Goal: Navigation & Orientation: Find specific page/section

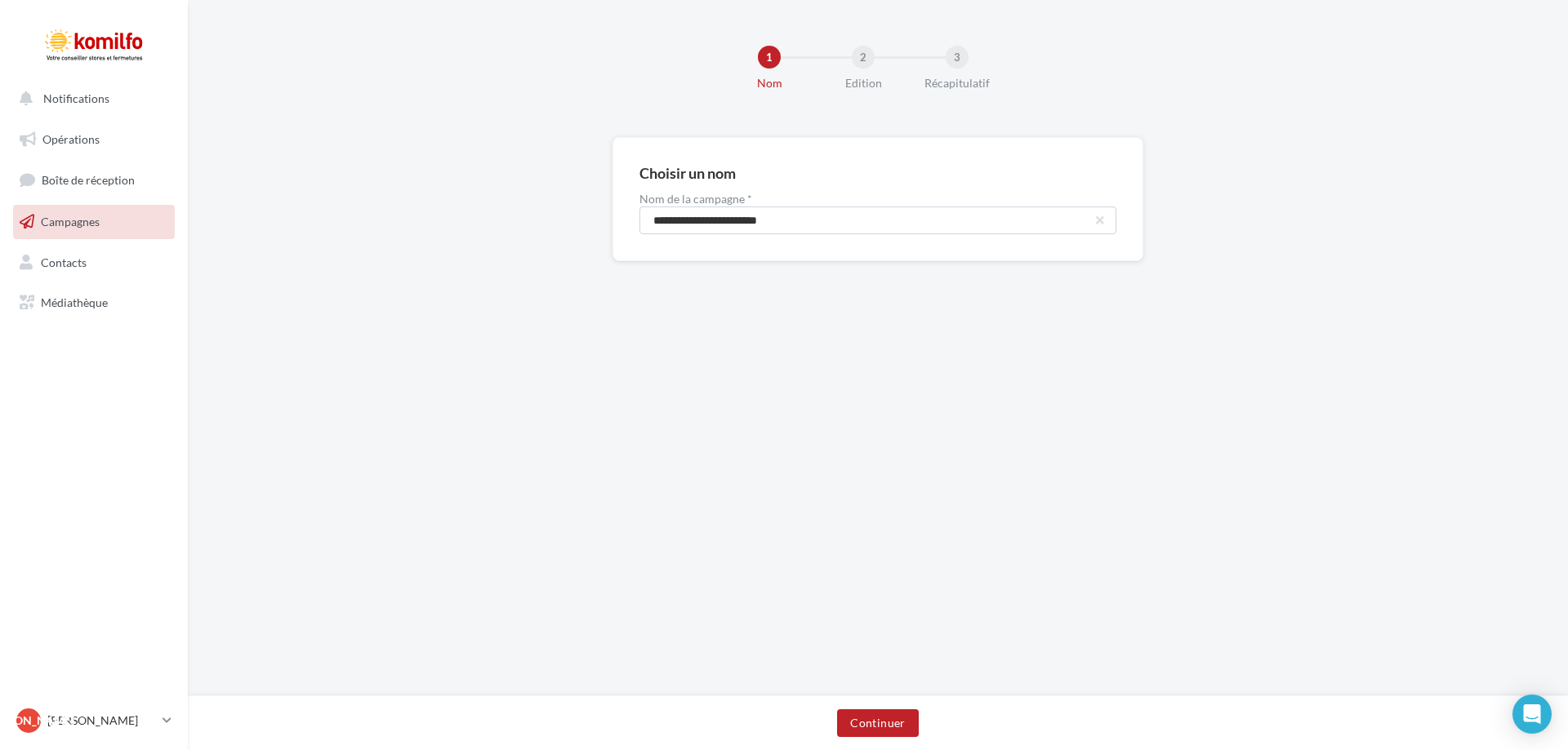
click at [103, 233] on link "Campagnes" at bounding box center [93, 222] width 168 height 34
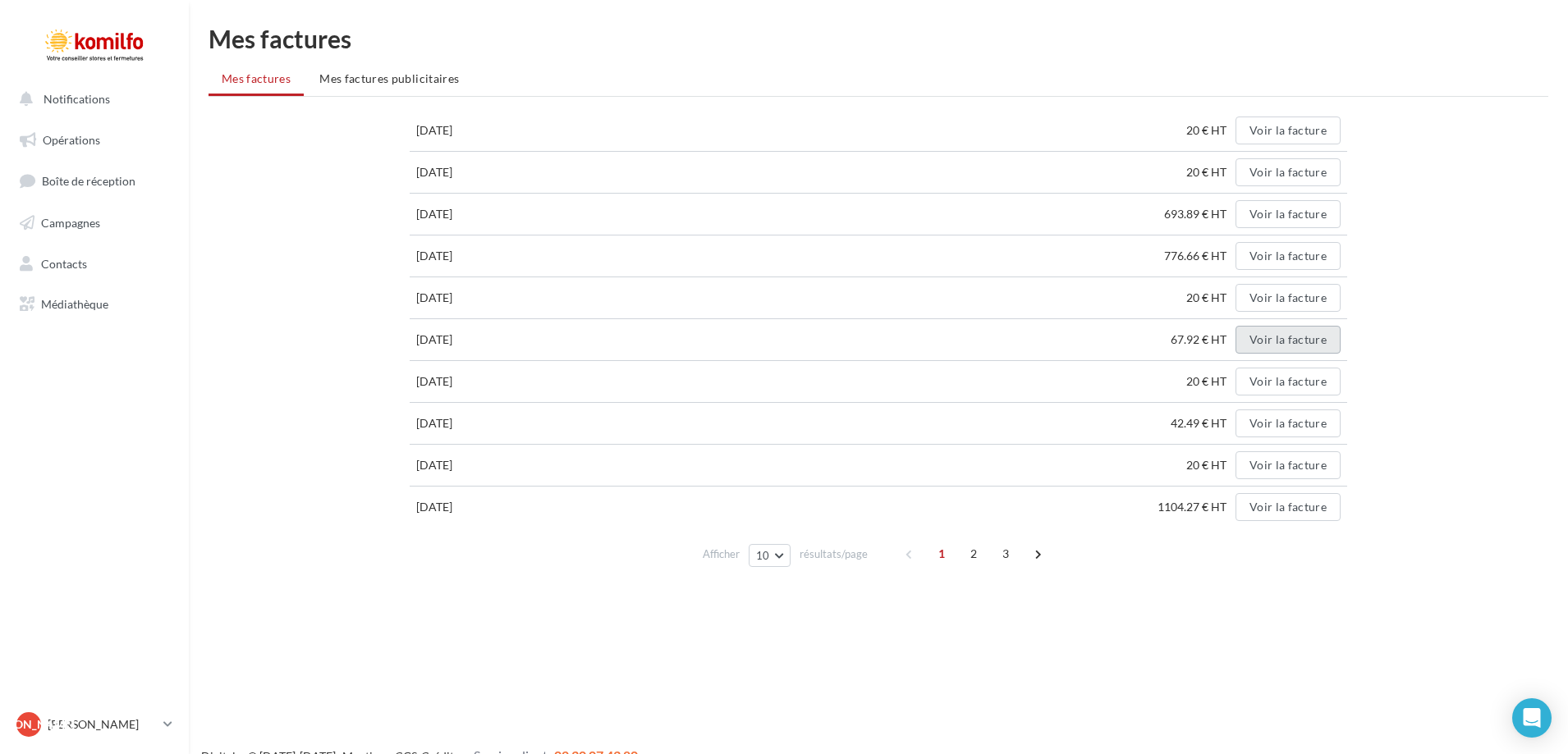
click at [1273, 335] on button "Voir la facture" at bounding box center [1289, 340] width 105 height 28
click at [1285, 258] on button "Voir la facture" at bounding box center [1289, 256] width 105 height 28
click at [1267, 214] on button "Voir la facture" at bounding box center [1289, 214] width 105 height 28
click at [97, 728] on p "[PERSON_NAME]" at bounding box center [102, 724] width 110 height 16
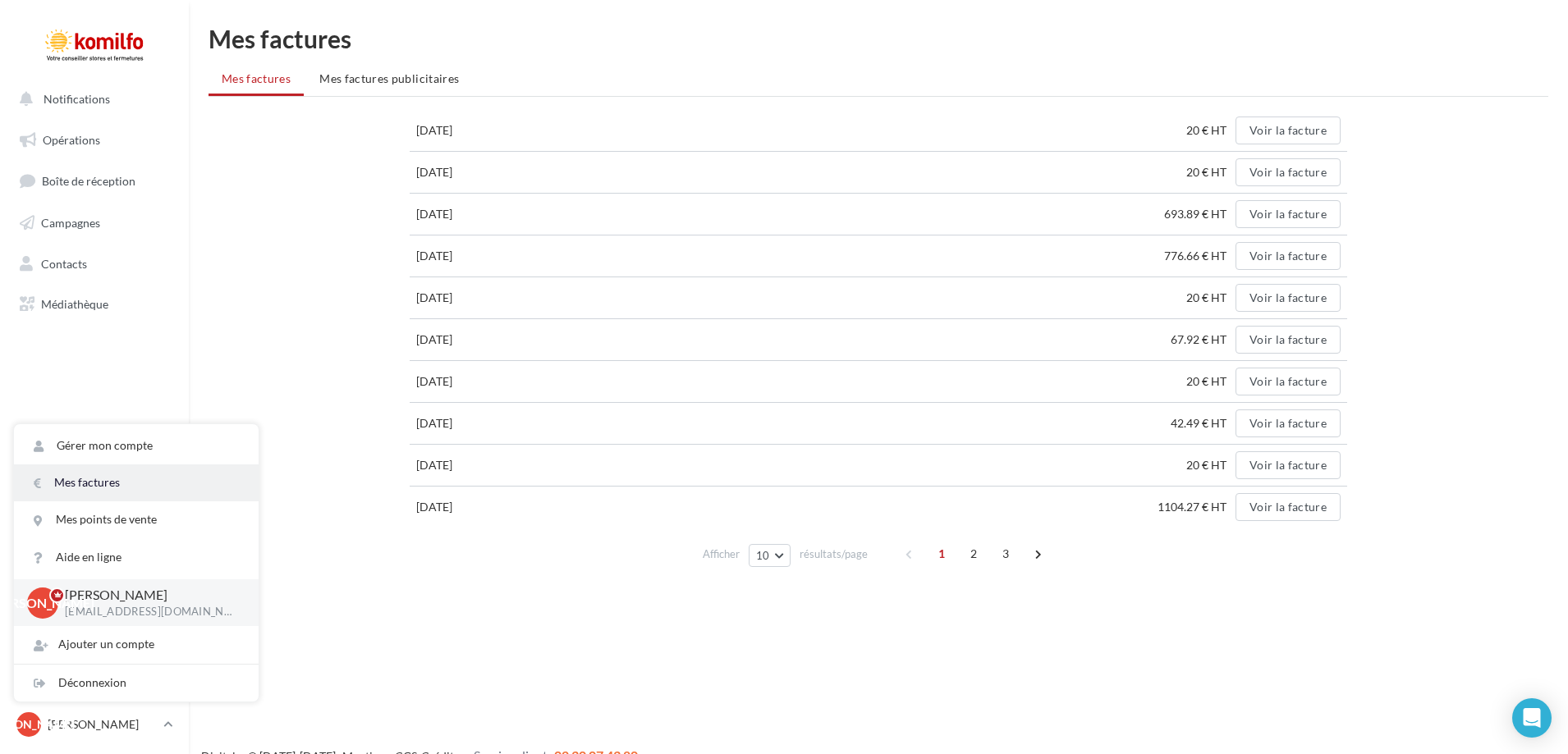
click at [123, 496] on link "Mes factures" at bounding box center [136, 482] width 245 height 37
click at [388, 80] on span "Mes factures publicitaires" at bounding box center [390, 78] width 140 height 14
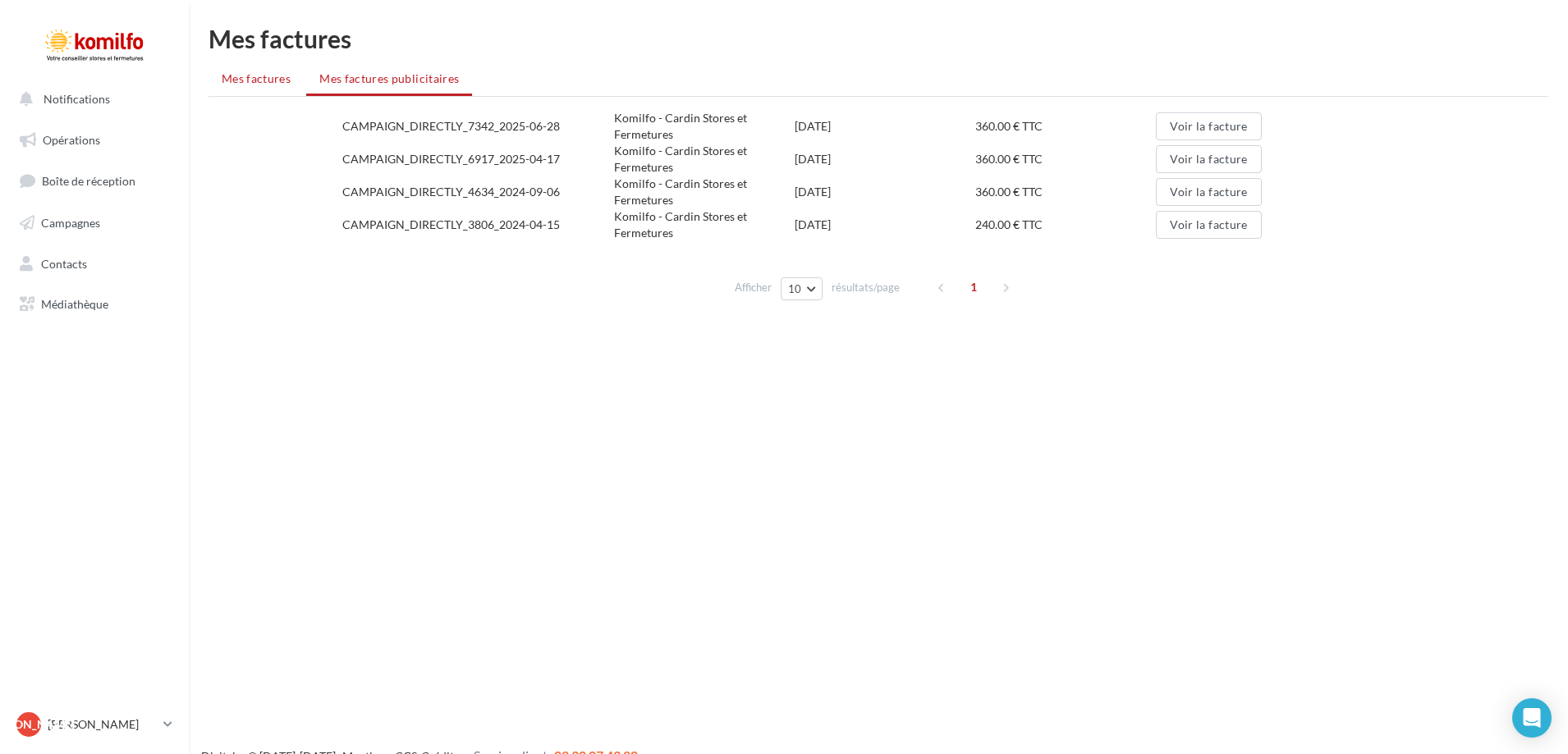
click at [260, 80] on span "Mes factures" at bounding box center [256, 78] width 69 height 14
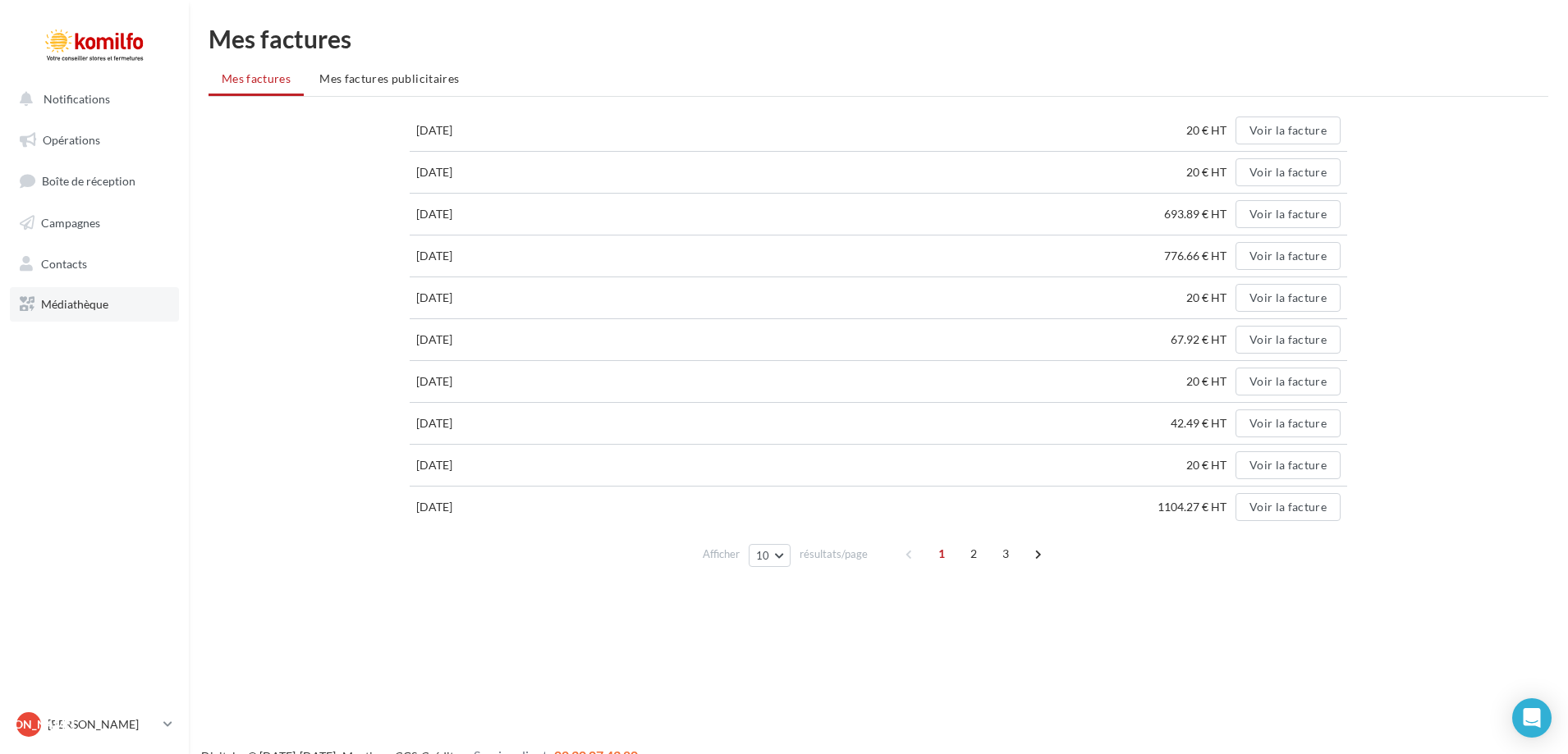
click at [62, 301] on span "Médiathèque" at bounding box center [75, 304] width 68 height 14
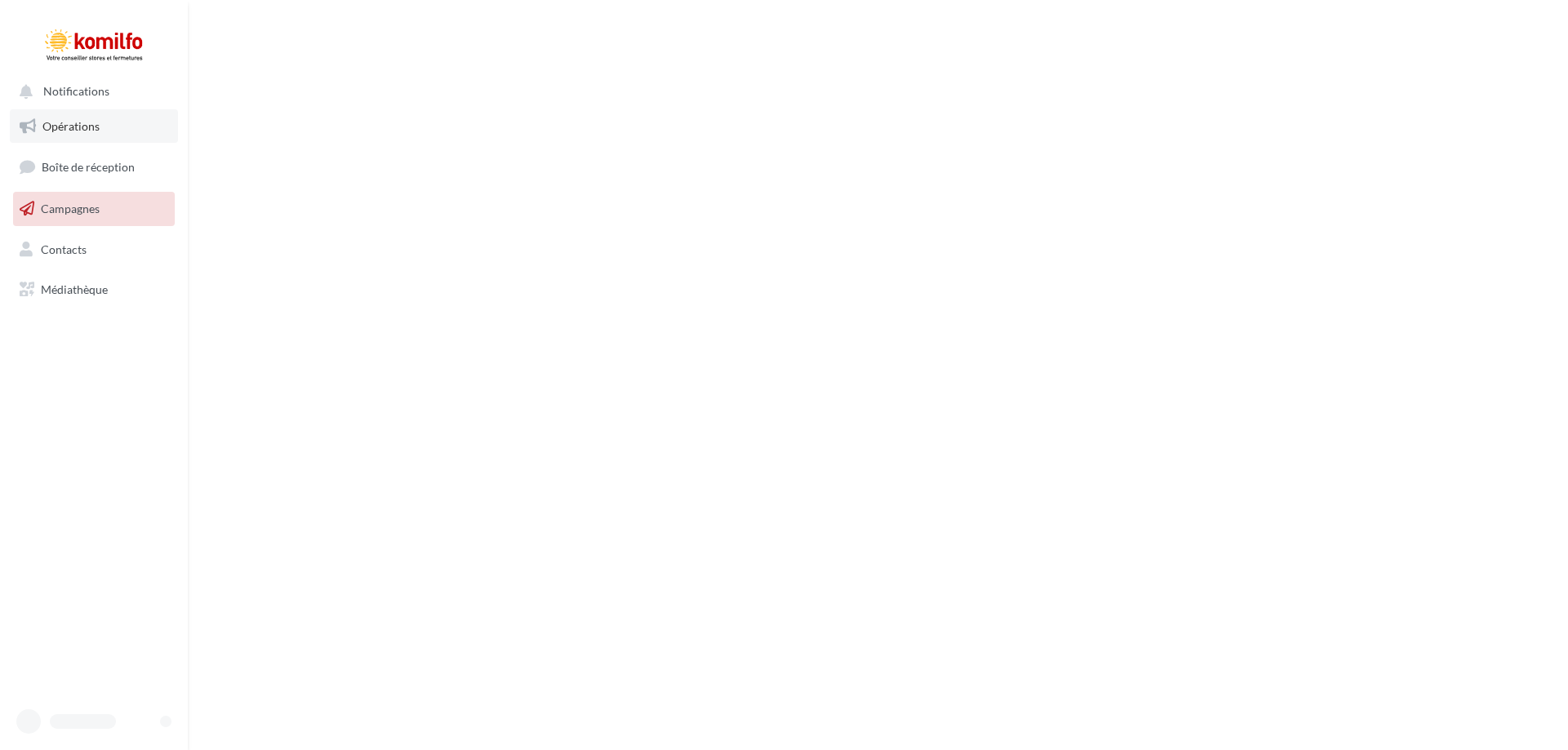
click at [93, 140] on link "Opérations" at bounding box center [93, 127] width 168 height 34
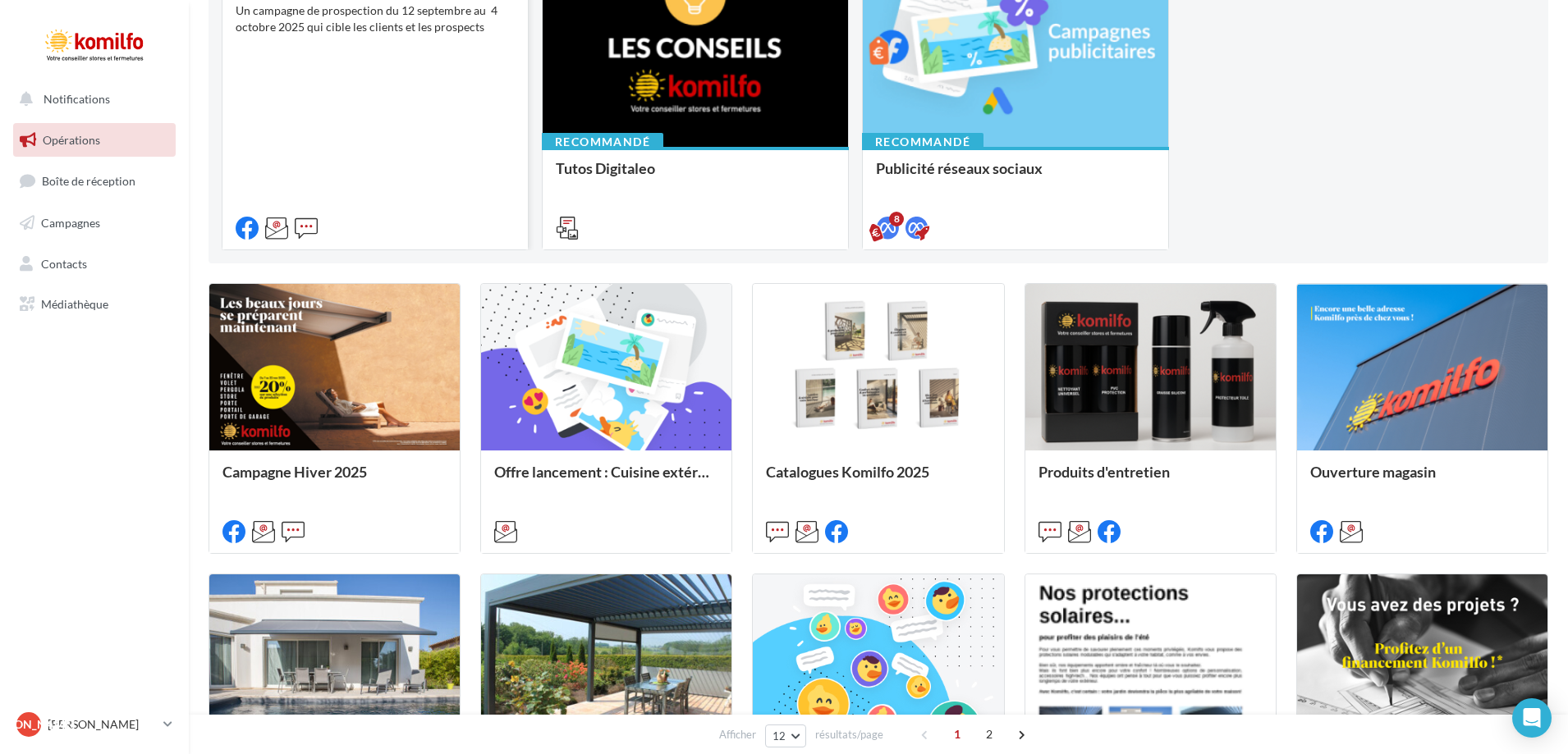
scroll to position [328, 0]
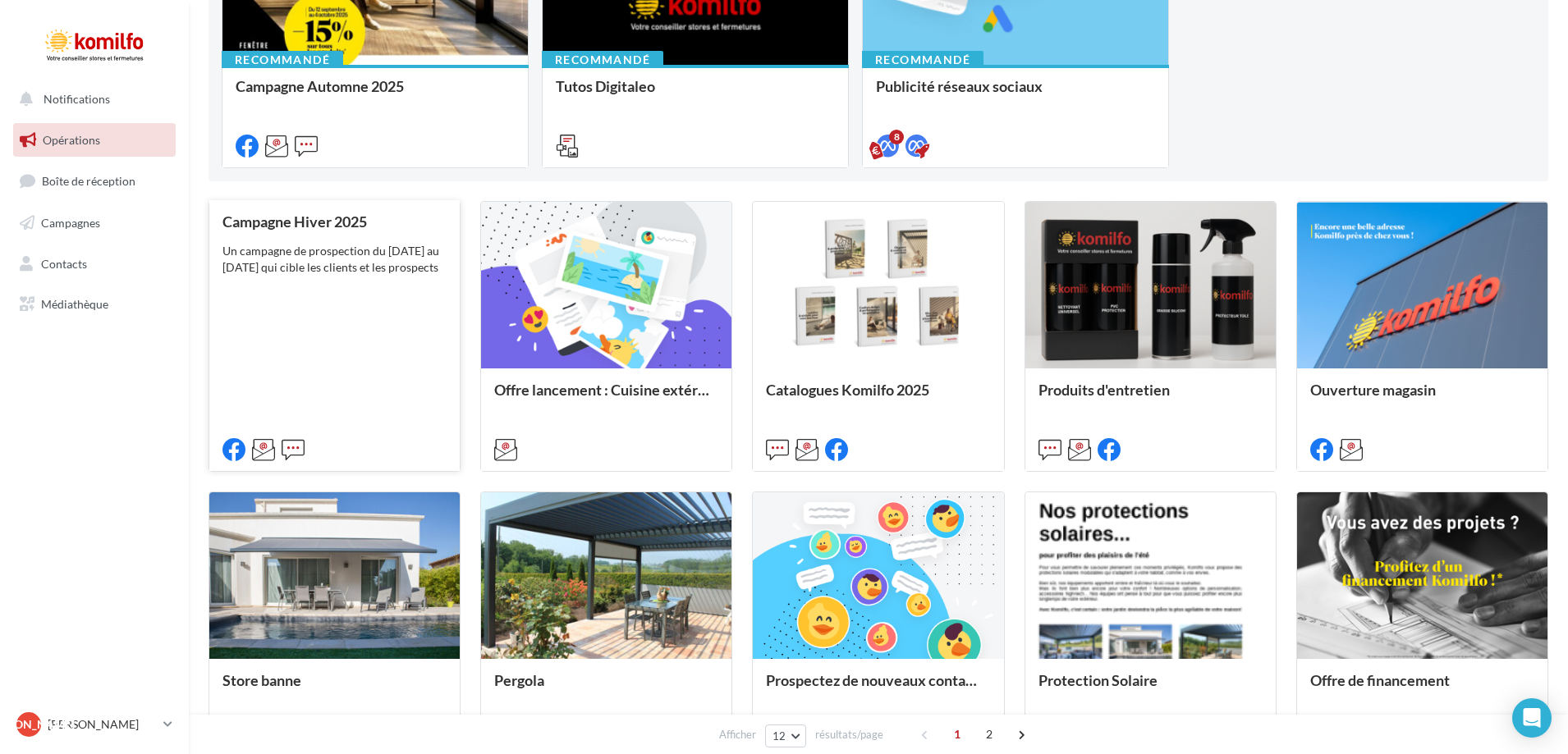
click at [368, 312] on div "Campagne Hiver 2025 Un campagne de prospection du [DATE] au [DATE] qui cible le…" at bounding box center [334, 334] width 224 height 243
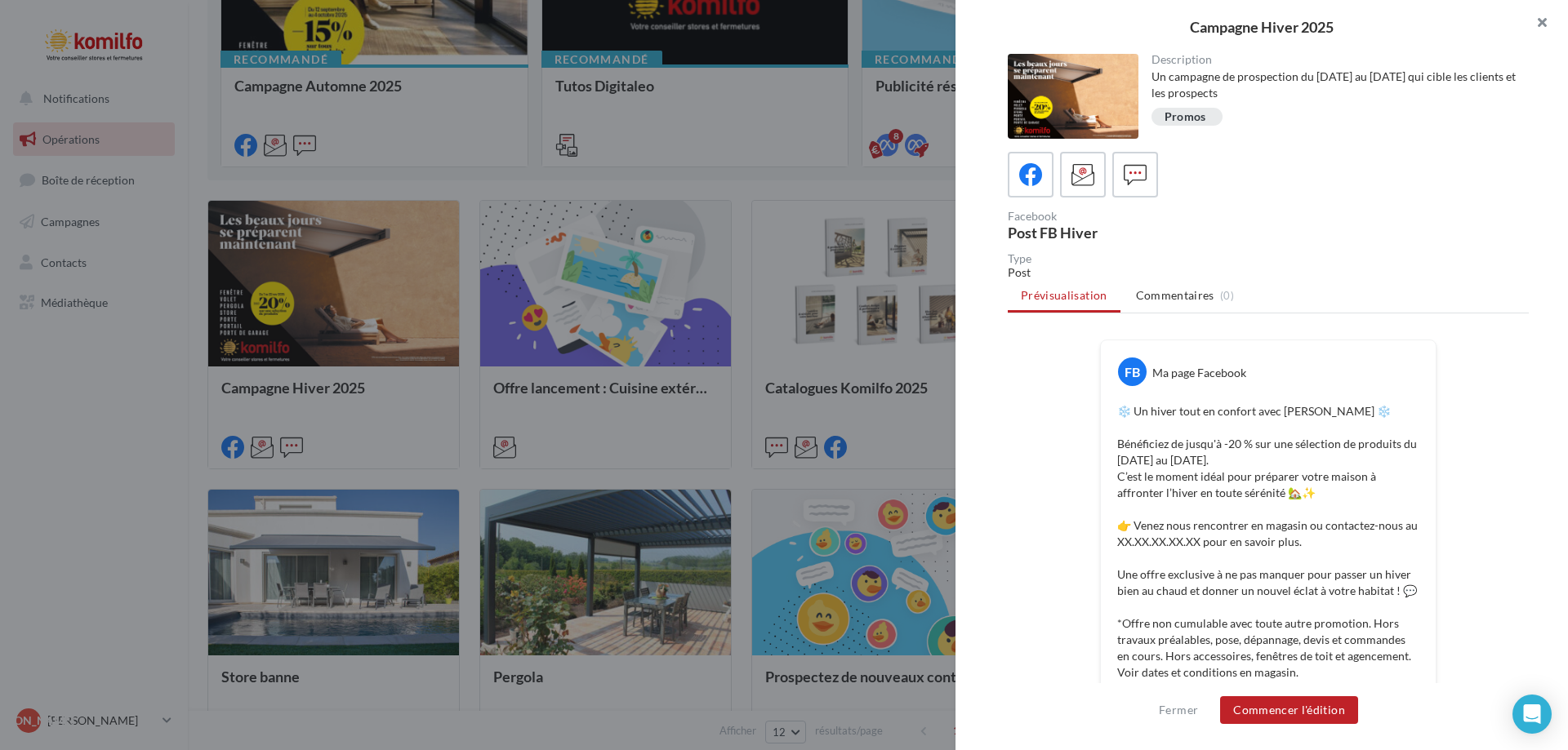
click at [1540, 20] on button "button" at bounding box center [1536, 25] width 66 height 49
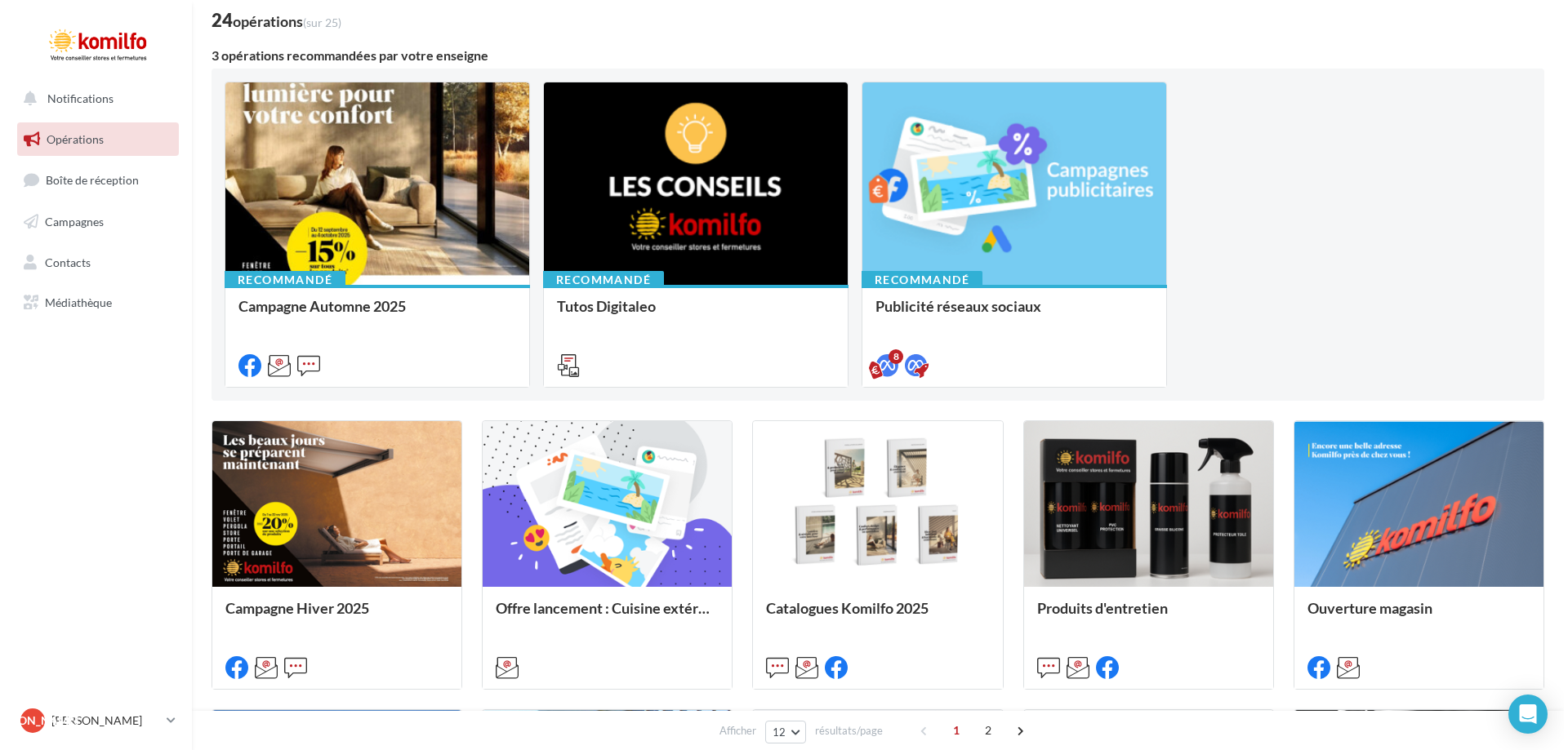
scroll to position [25, 0]
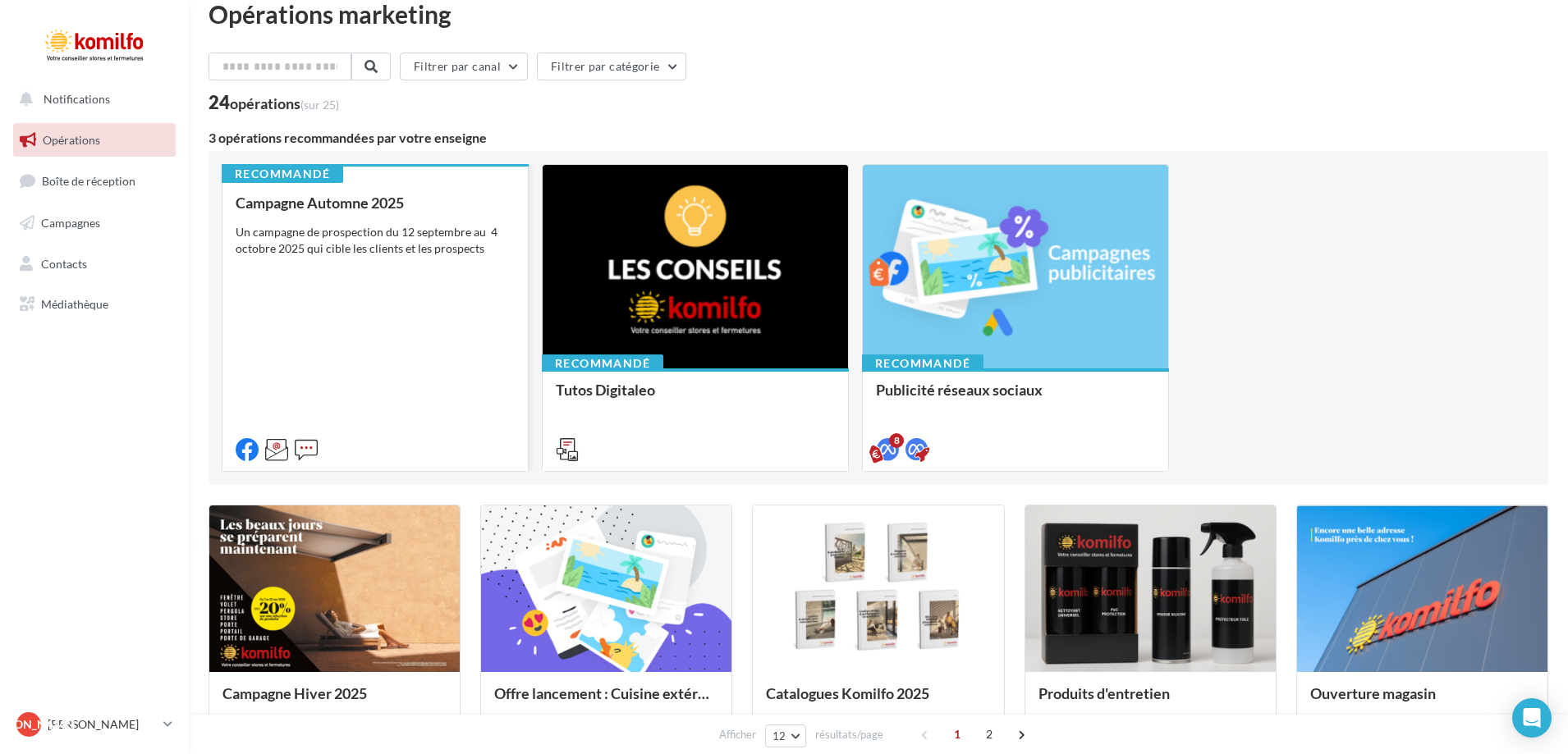
click at [452, 316] on div "Campagne Automne 2025 Un campagne de prospection du 12 septembre au 4 octobre 2…" at bounding box center [375, 325] width 279 height 262
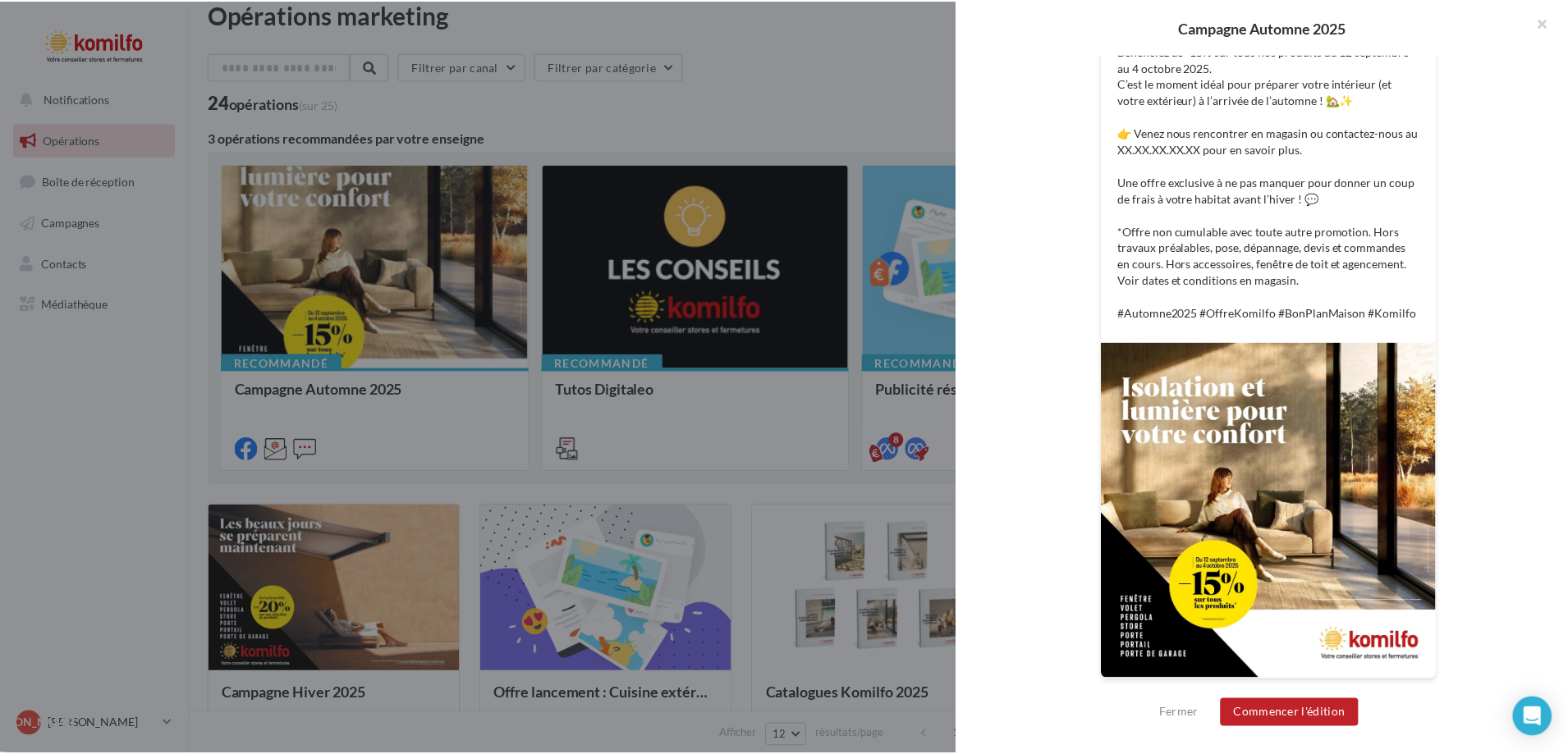
scroll to position [0, 0]
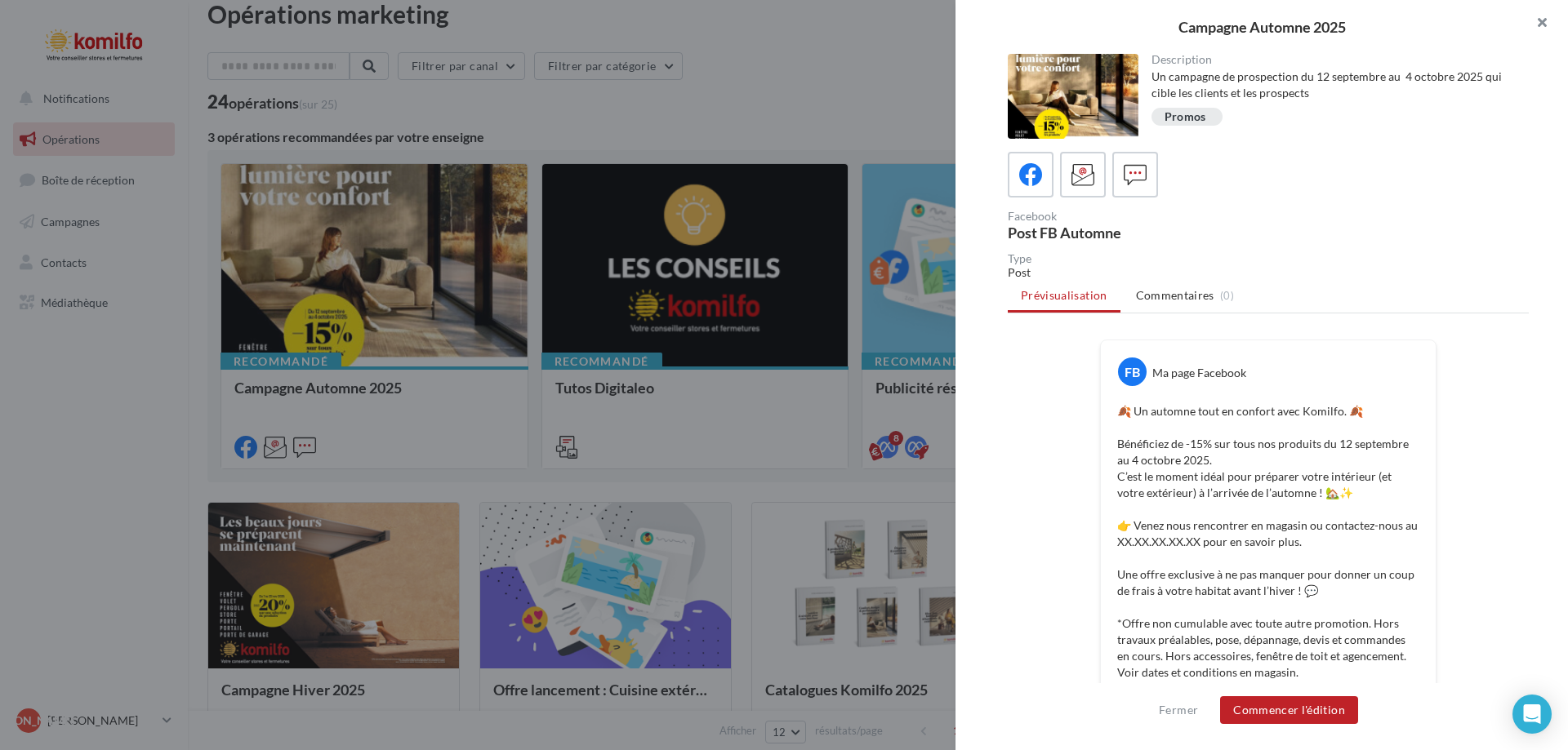
click at [1543, 19] on button "button" at bounding box center [1536, 25] width 66 height 49
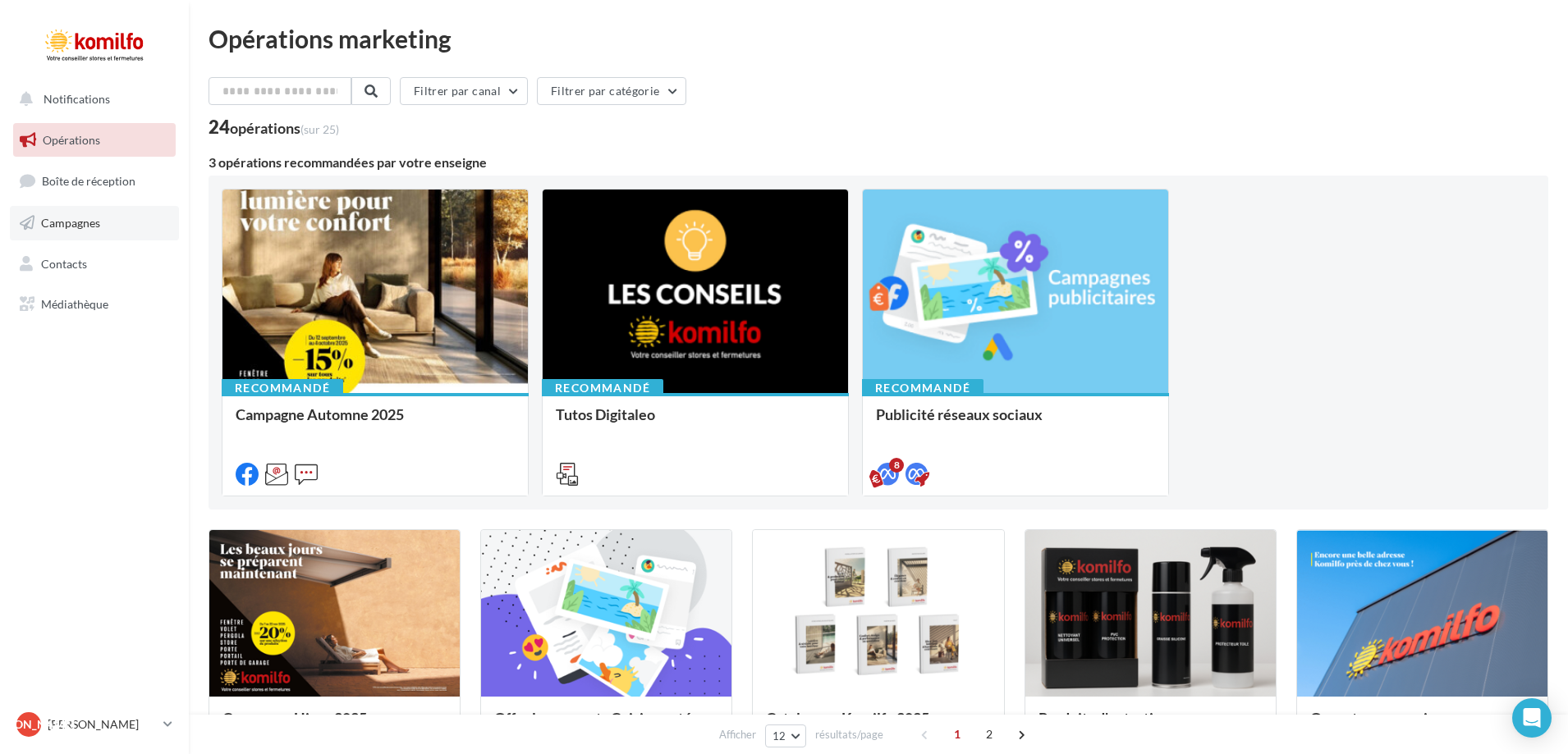
click at [105, 229] on link "Campagnes" at bounding box center [94, 223] width 169 height 35
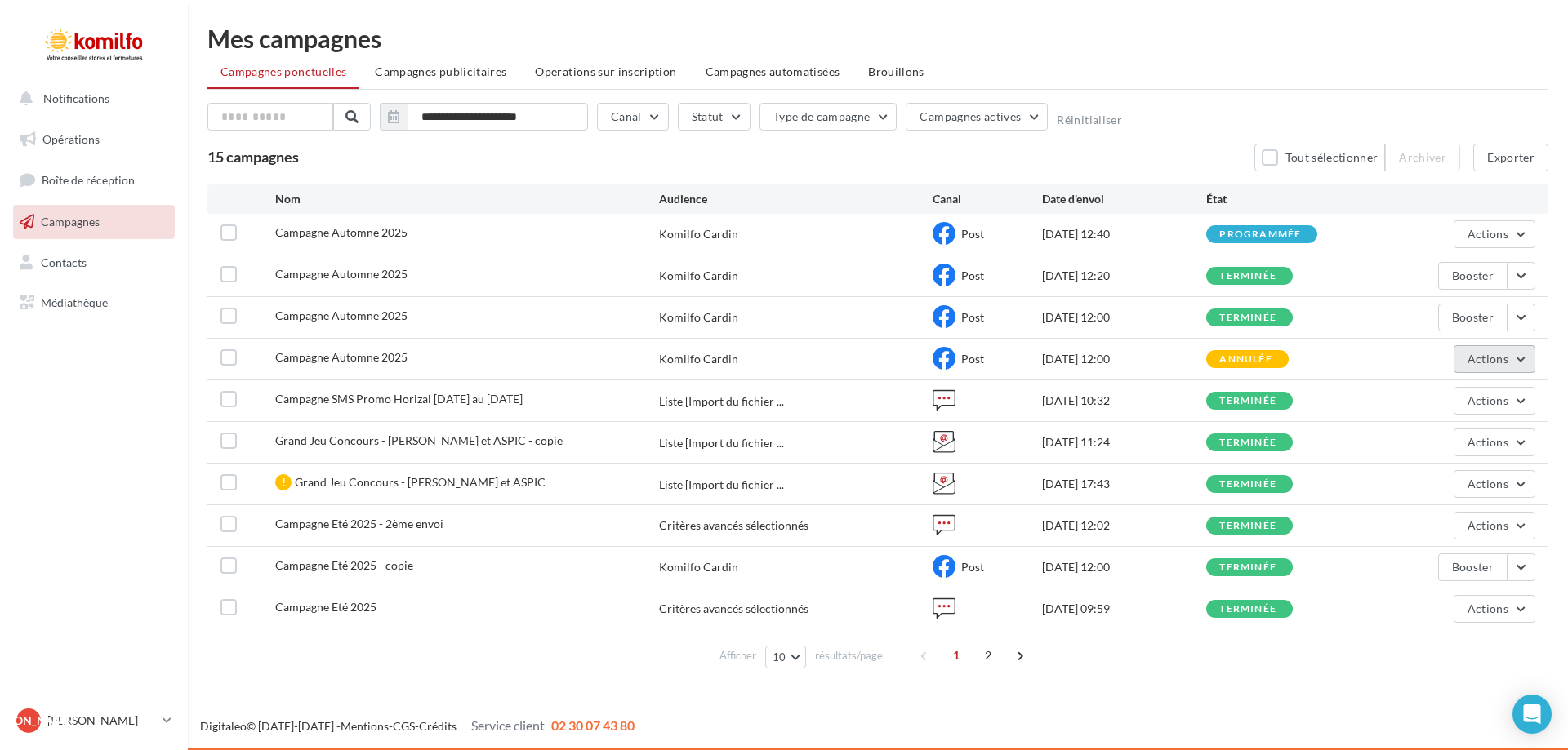
click at [1522, 356] on button "Actions" at bounding box center [1495, 359] width 82 height 28
click at [1451, 518] on button "Archiver" at bounding box center [1453, 525] width 163 height 43
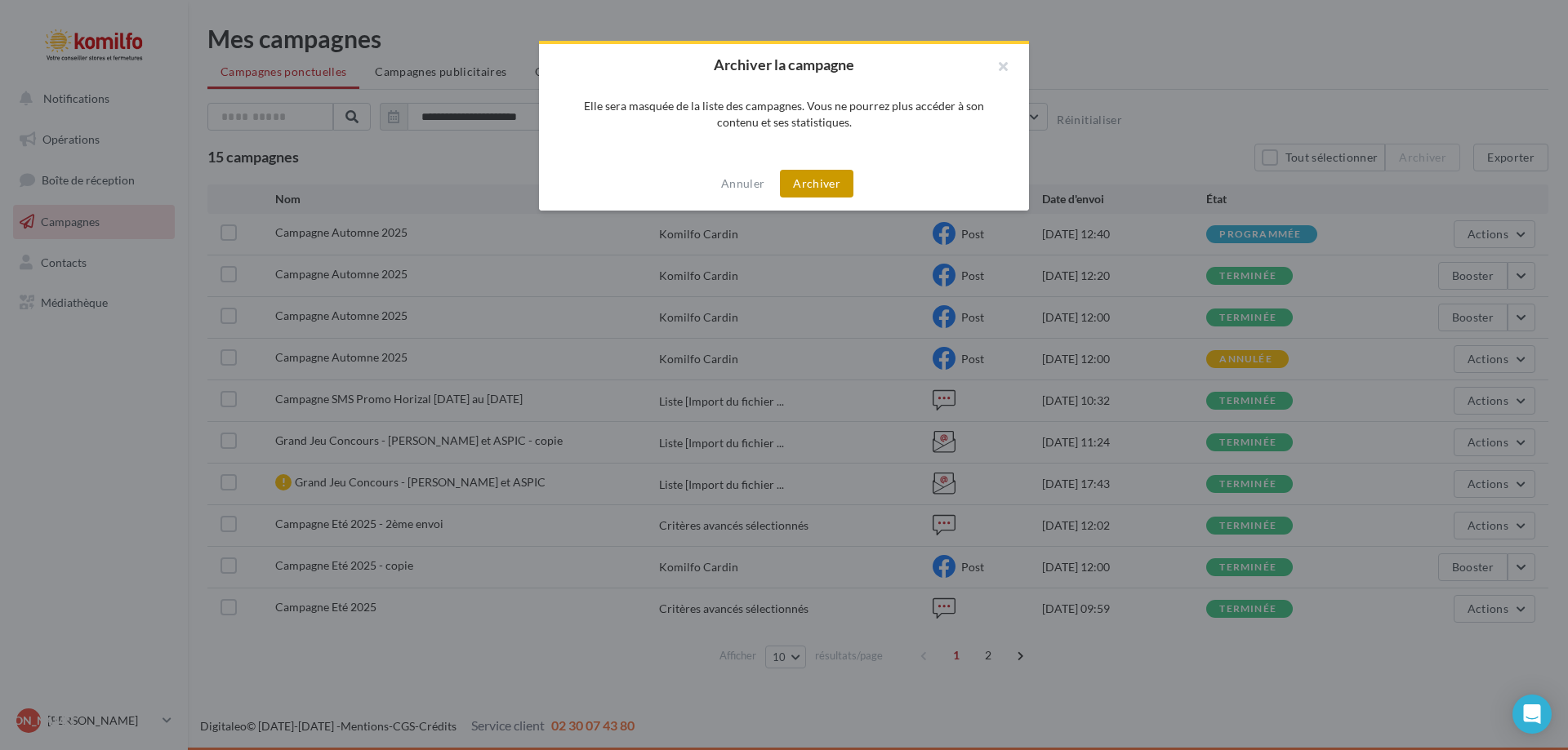
click at [826, 187] on button "Archiver" at bounding box center [817, 183] width 74 height 28
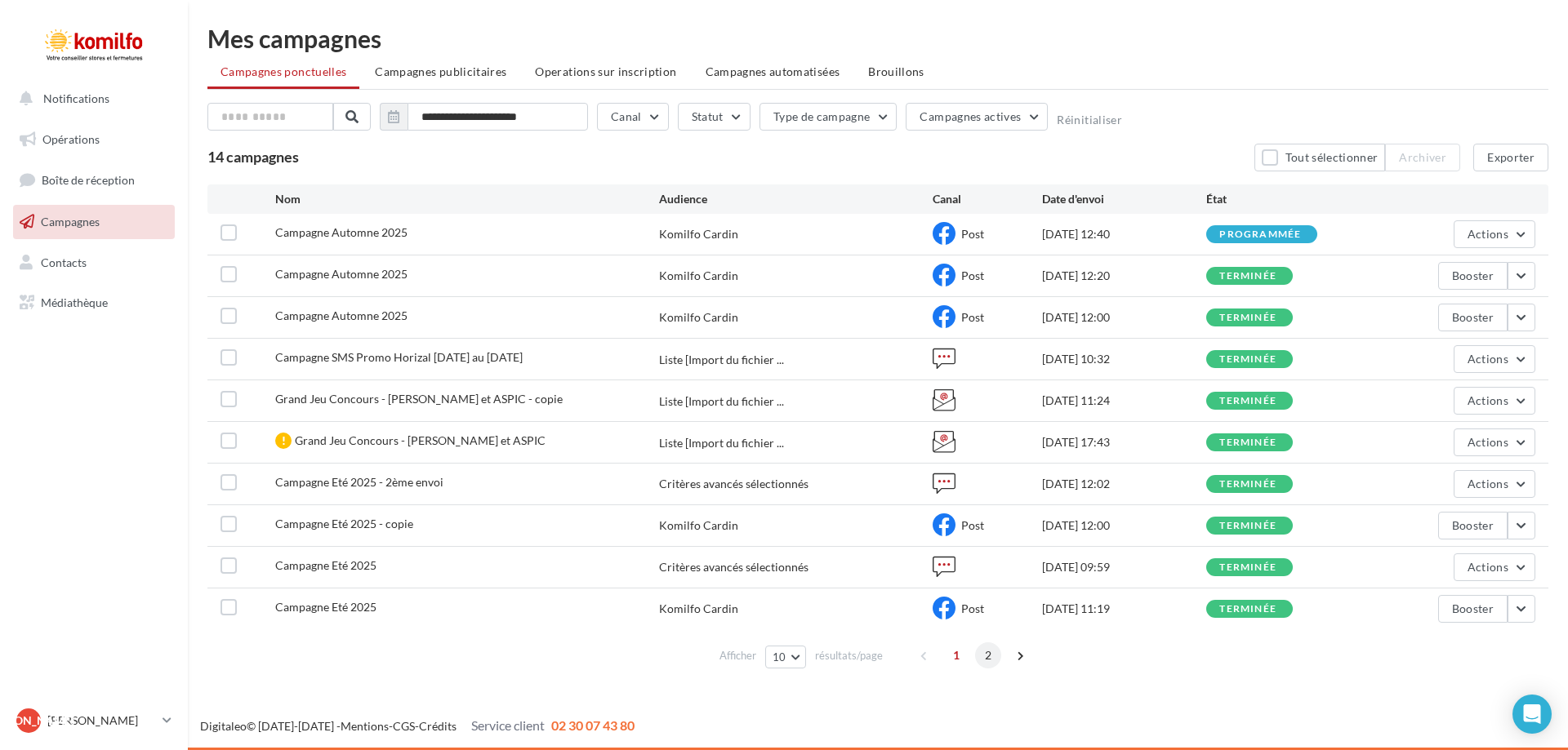
click at [982, 656] on span "2" at bounding box center [989, 656] width 26 height 26
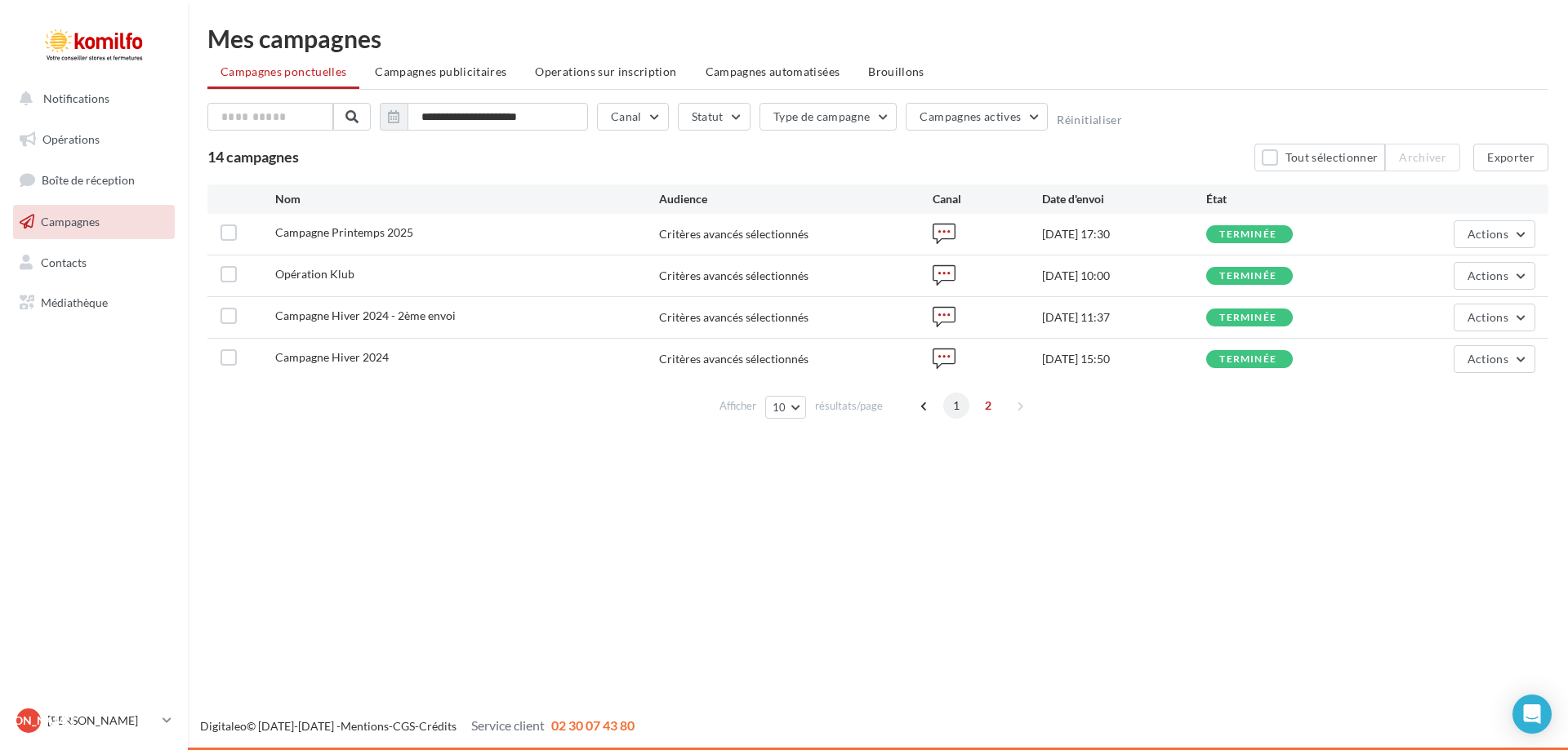
click at [949, 406] on span "1" at bounding box center [957, 406] width 26 height 26
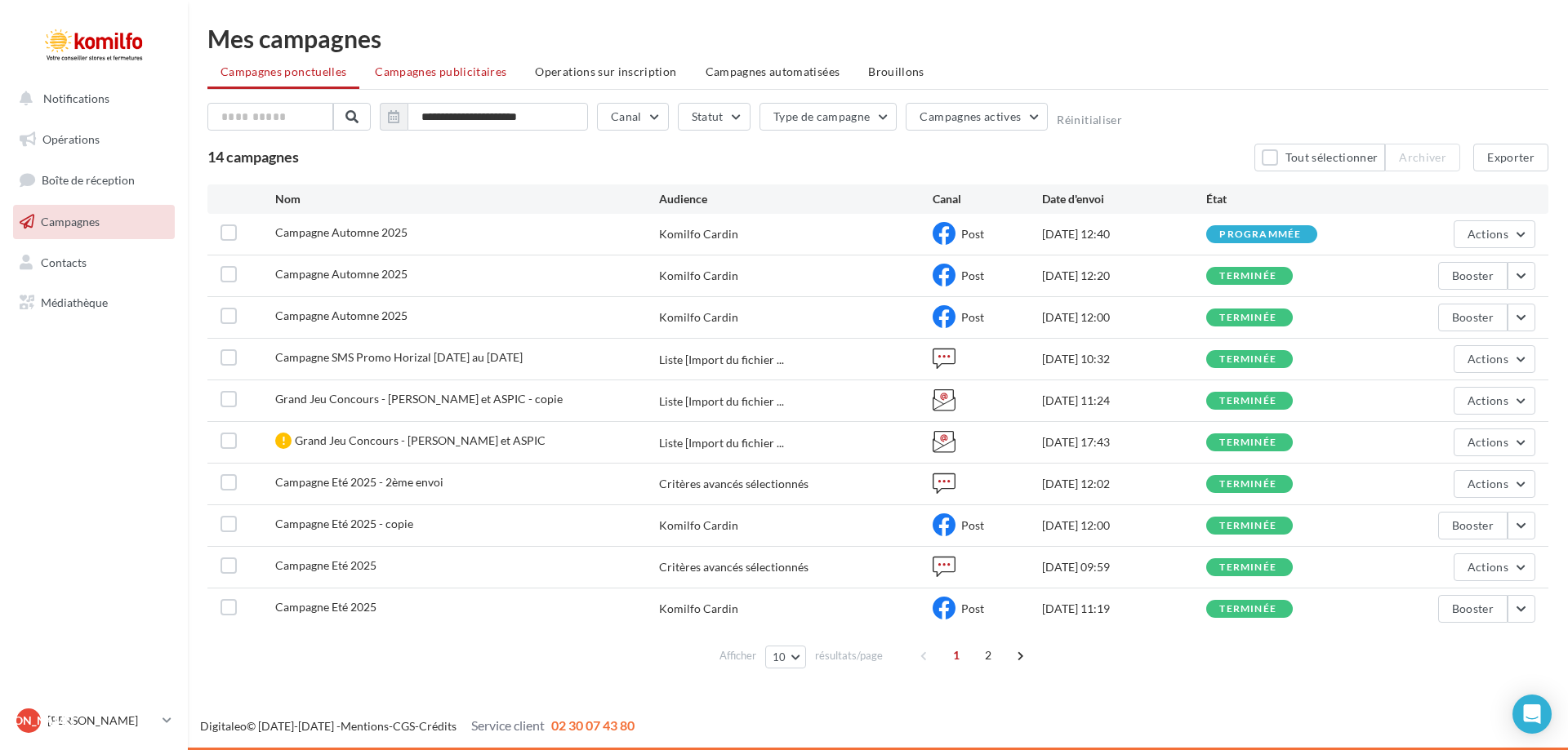
click at [465, 84] on li "Campagnes publicitaires" at bounding box center [441, 72] width 157 height 29
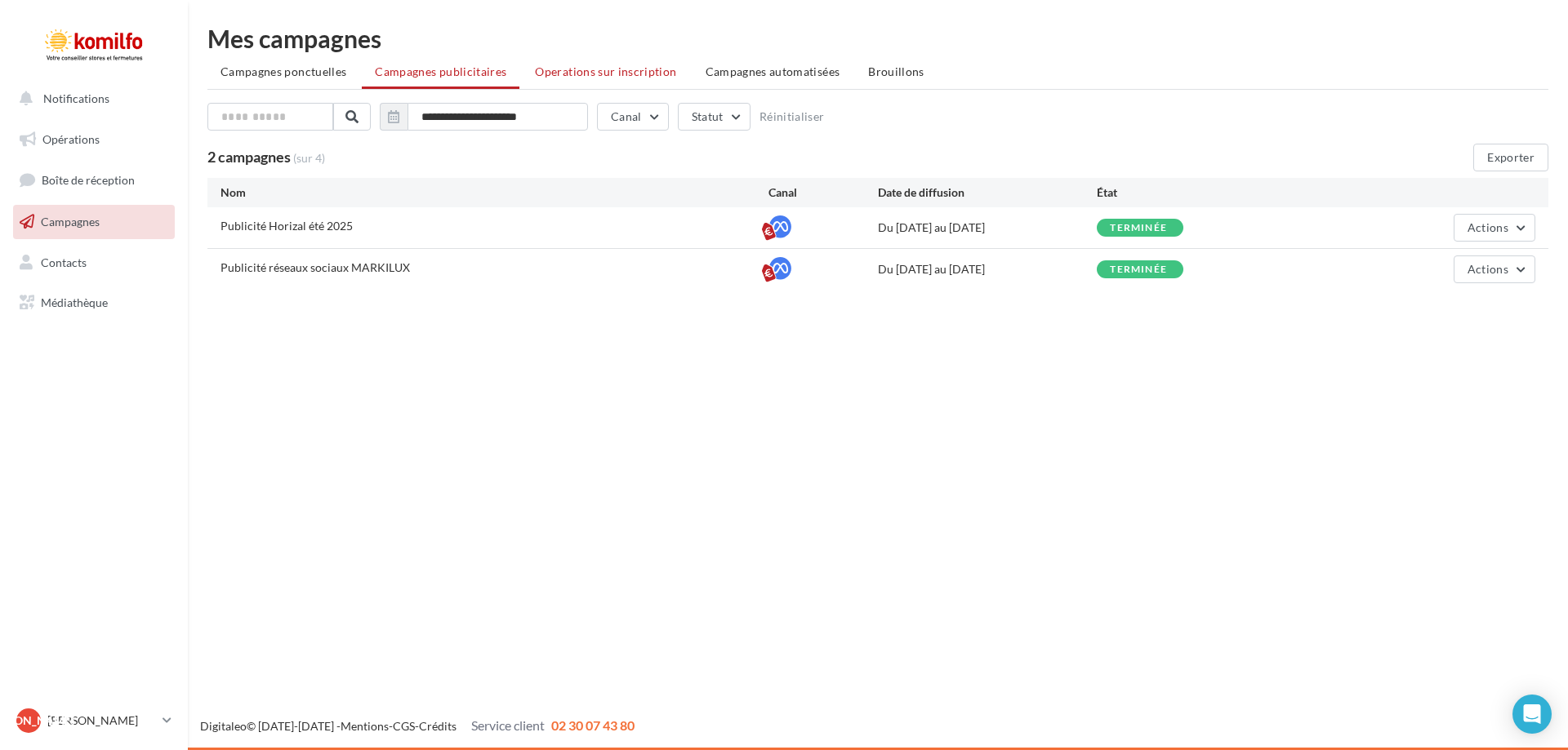
click at [610, 75] on span "Operations sur inscription" at bounding box center [605, 71] width 141 height 14
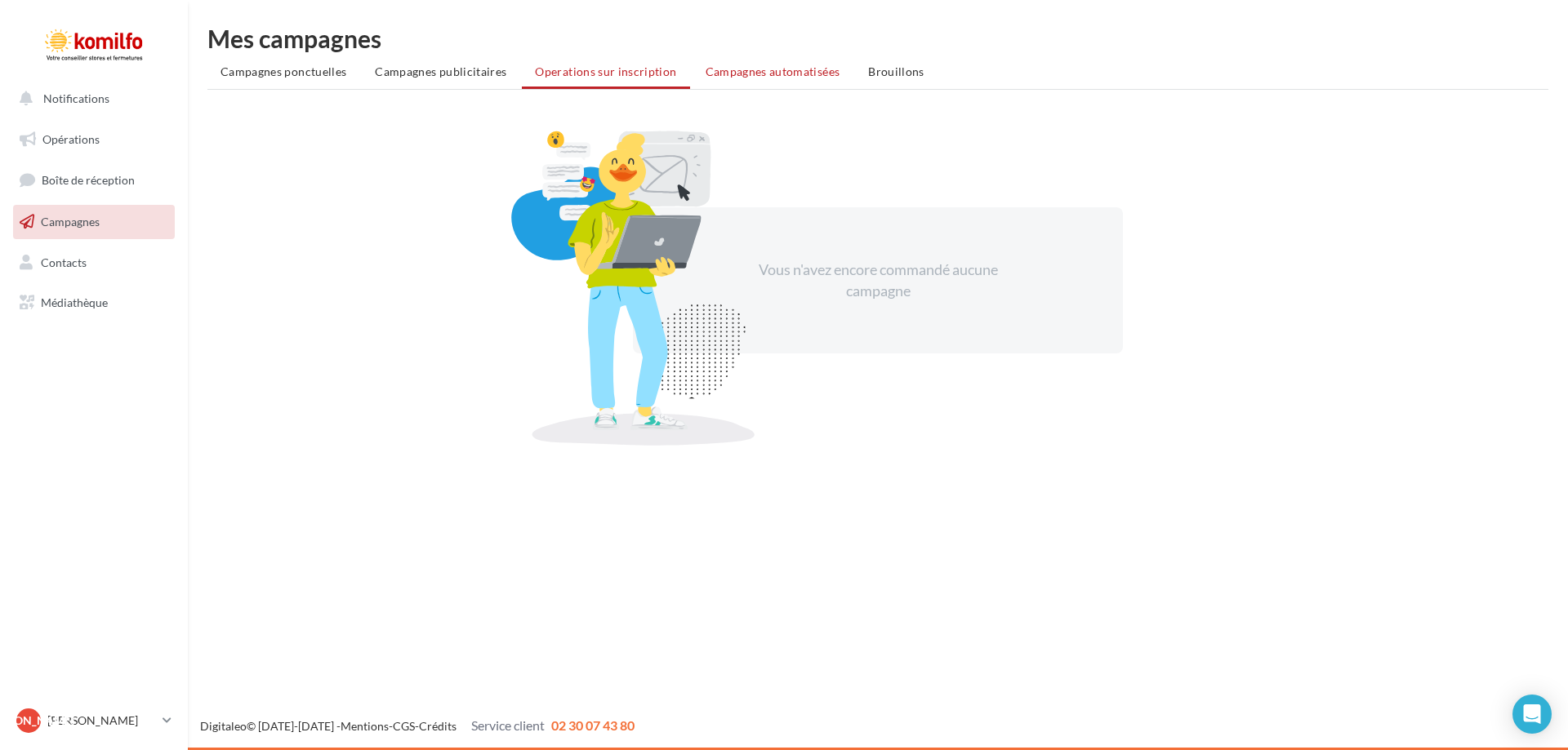
click at [774, 73] on span "Campagnes automatisées" at bounding box center [773, 71] width 135 height 14
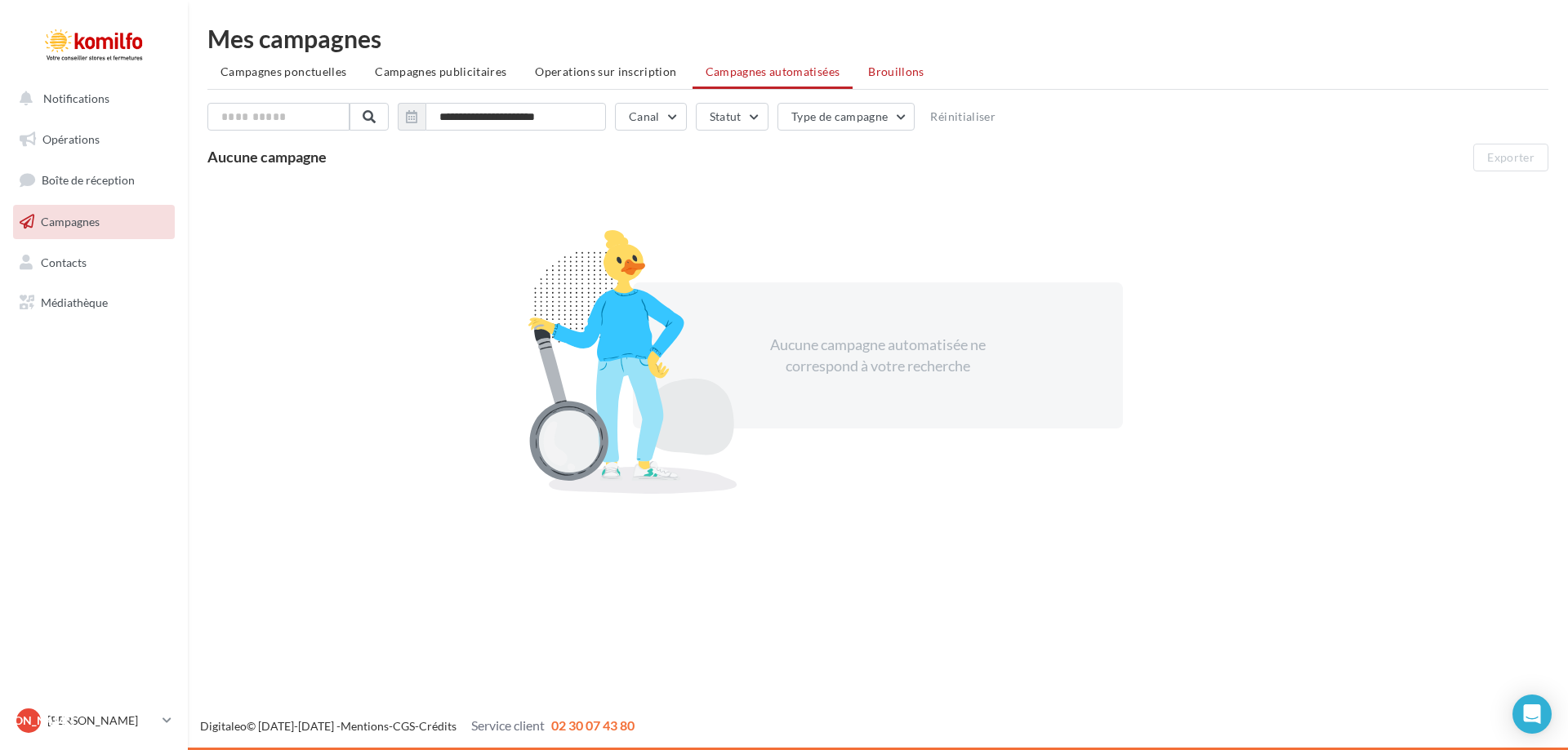
click at [875, 70] on span "Brouillons" at bounding box center [896, 71] width 57 height 14
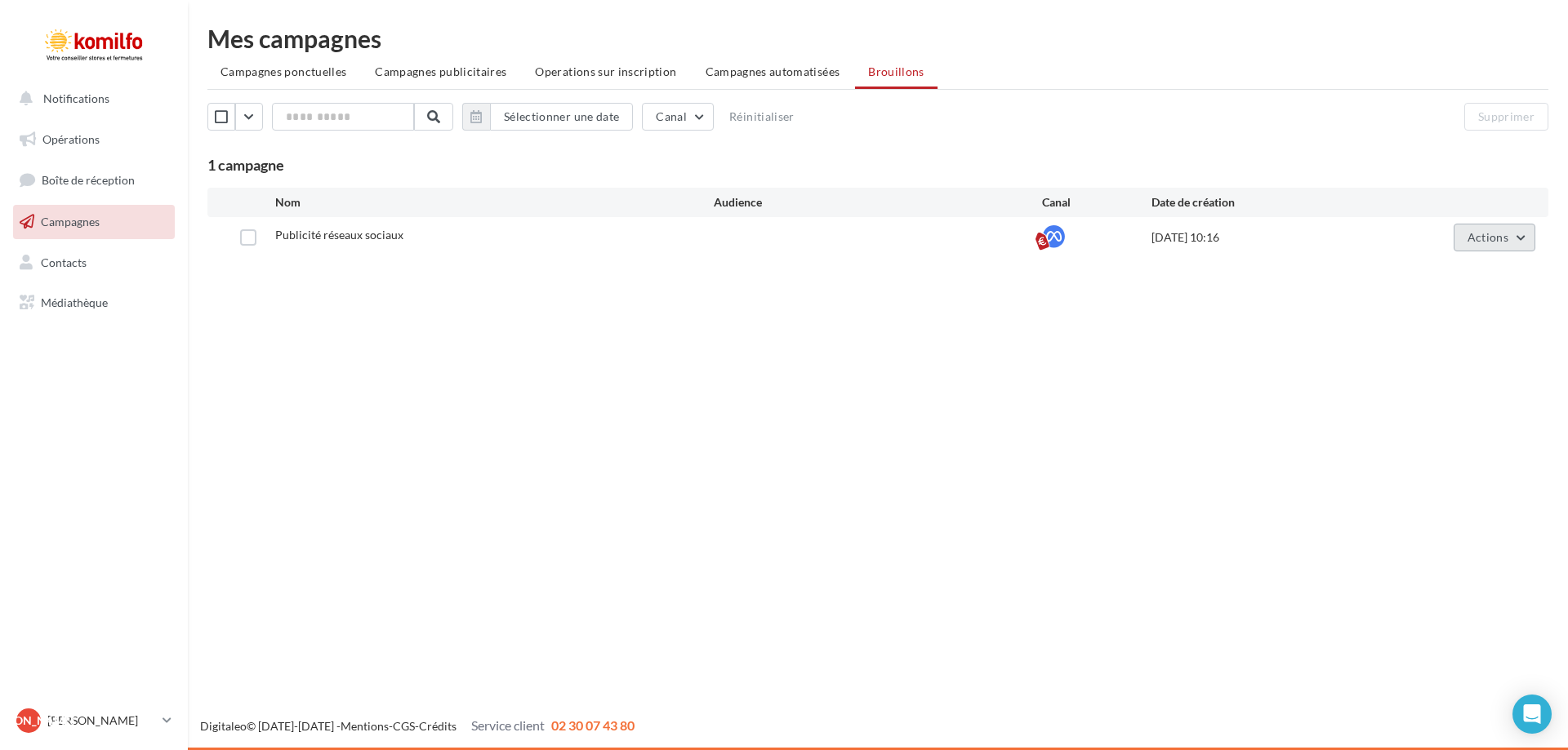
click at [1507, 240] on span "Actions" at bounding box center [1489, 237] width 41 height 14
click at [1430, 395] on button "Supprimer" at bounding box center [1453, 404] width 163 height 43
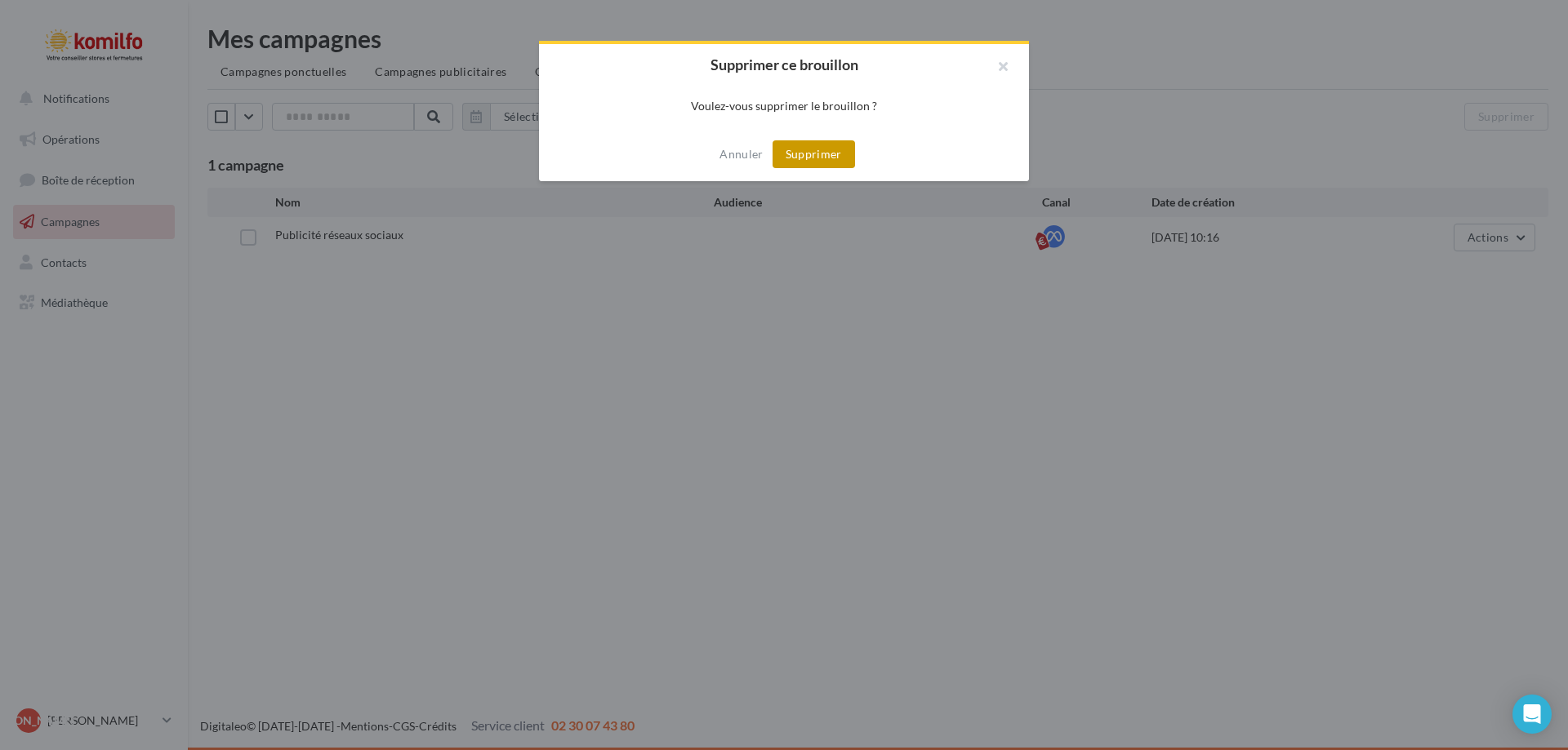
click at [825, 159] on button "Supprimer" at bounding box center [813, 155] width 83 height 28
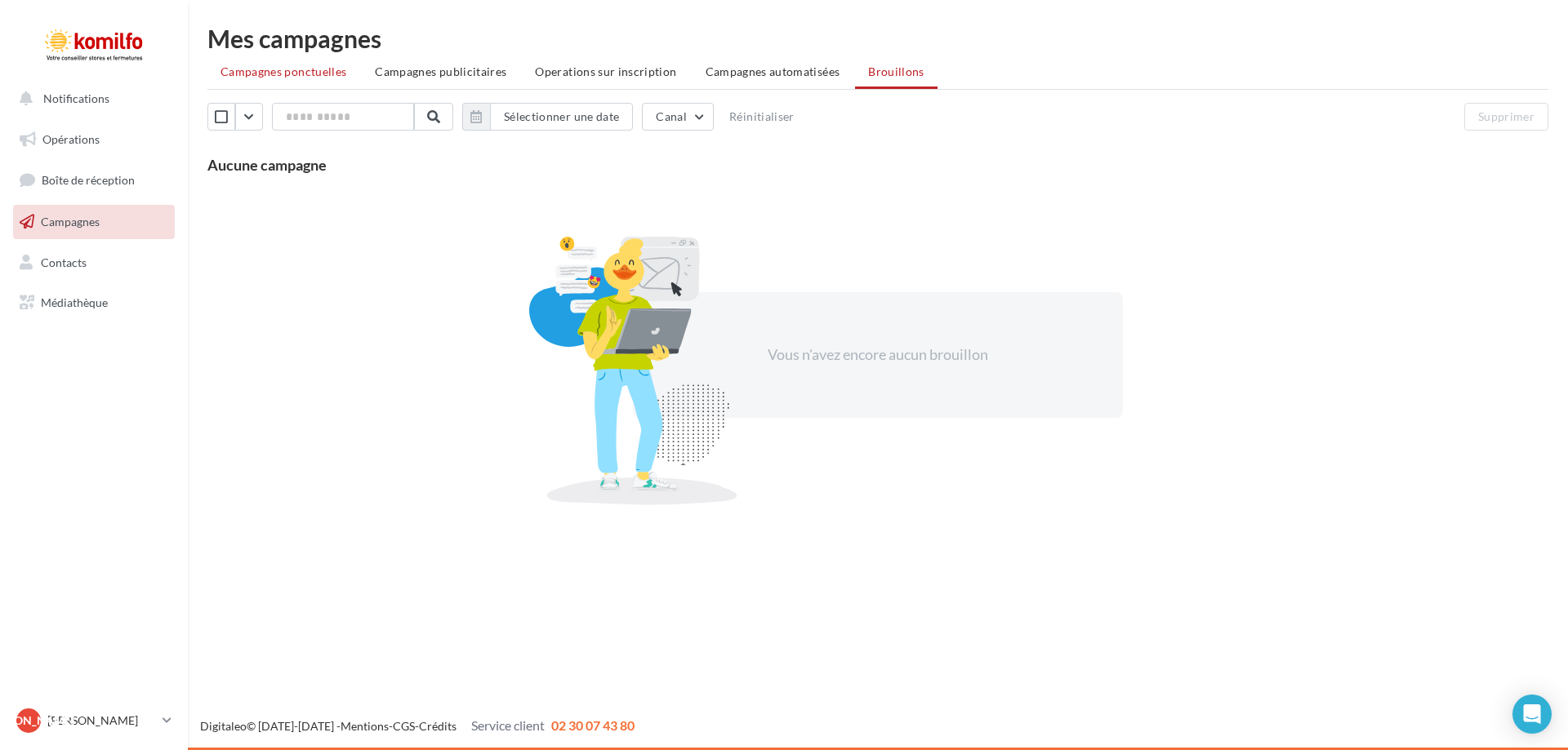
click at [309, 70] on span "Campagnes ponctuelles" at bounding box center [283, 71] width 126 height 14
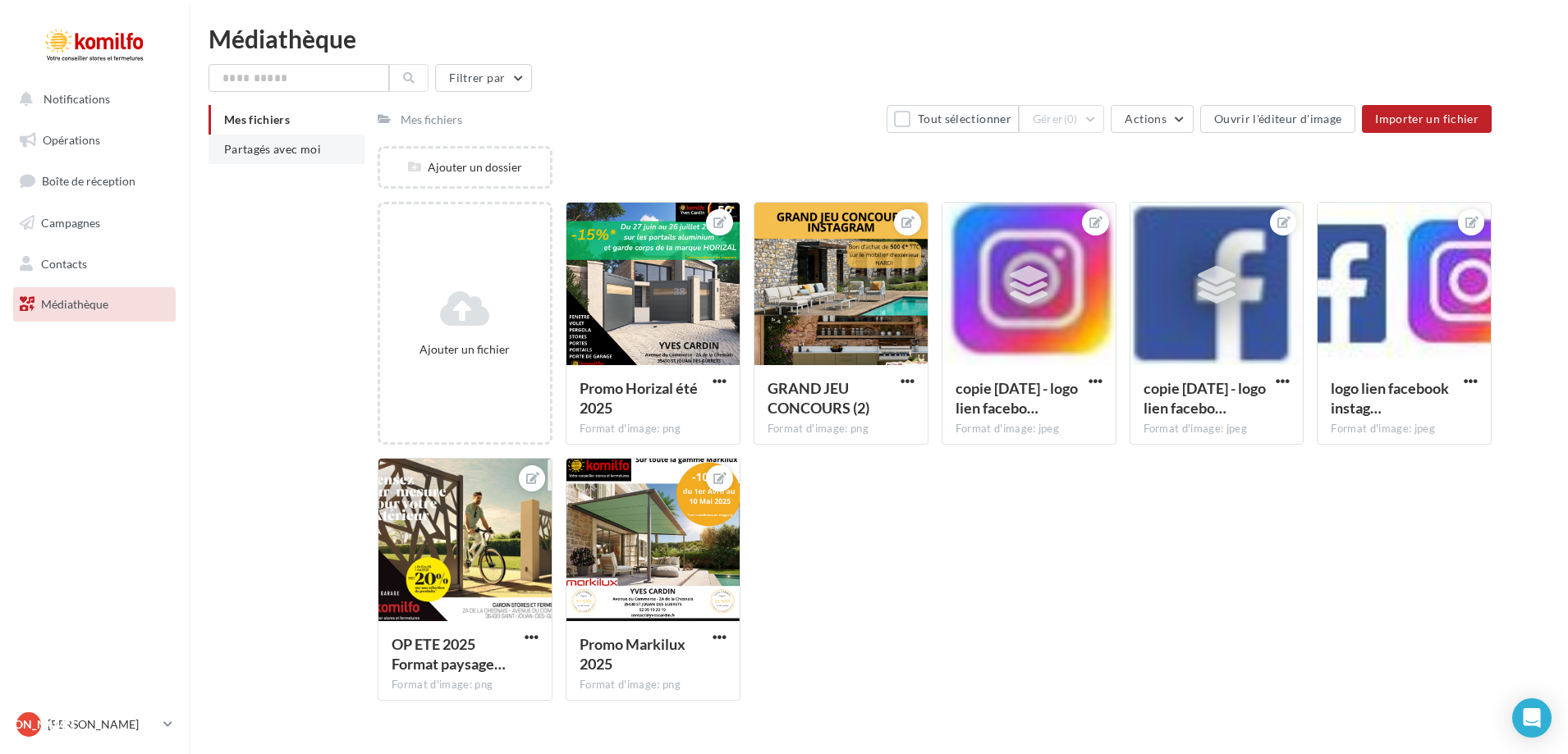
click at [273, 144] on span "Partagés avec moi" at bounding box center [273, 148] width 97 height 14
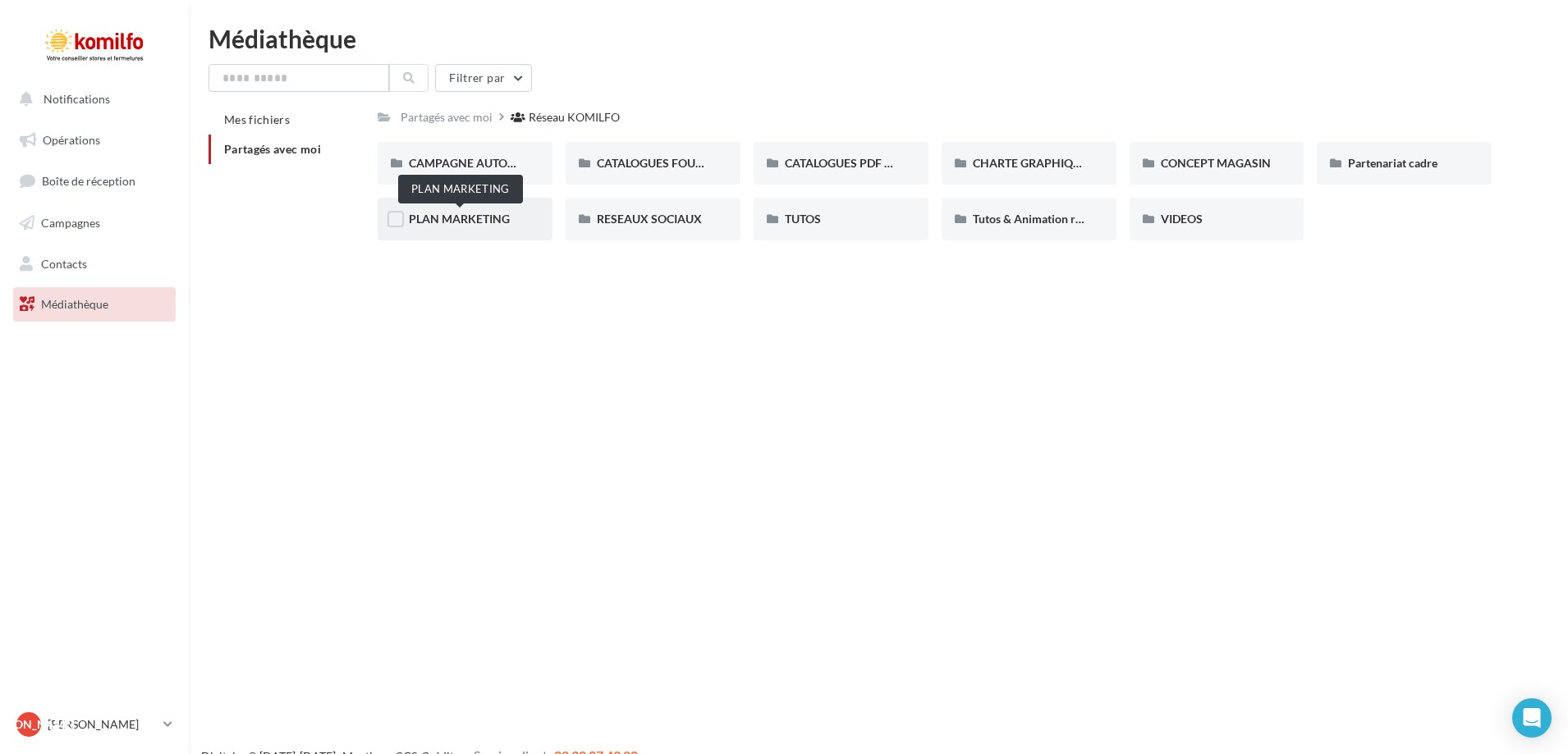
click at [474, 221] on span "PLAN MARKETING" at bounding box center [460, 218] width 101 height 14
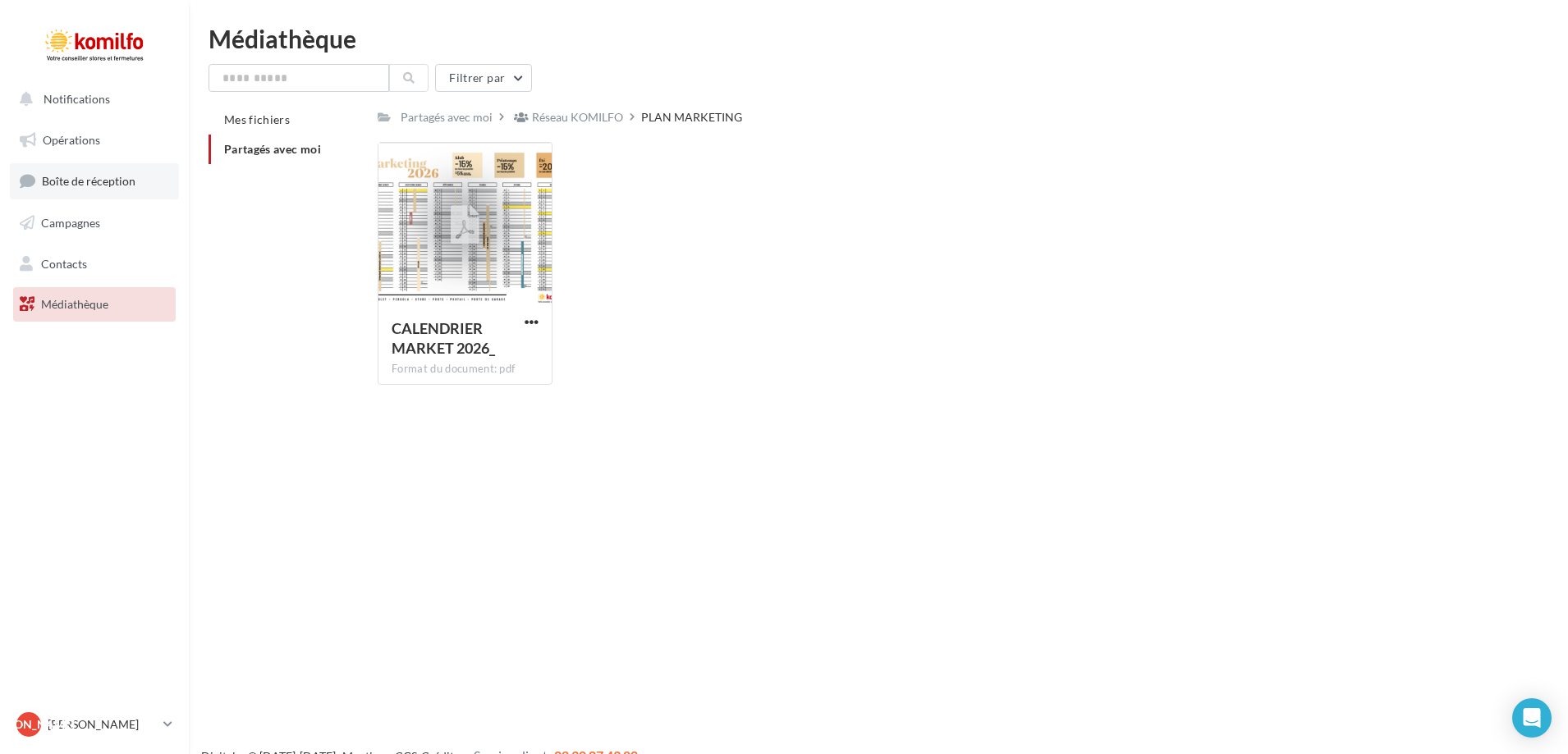
click at [82, 173] on link "Boîte de réception" at bounding box center [94, 180] width 169 height 35
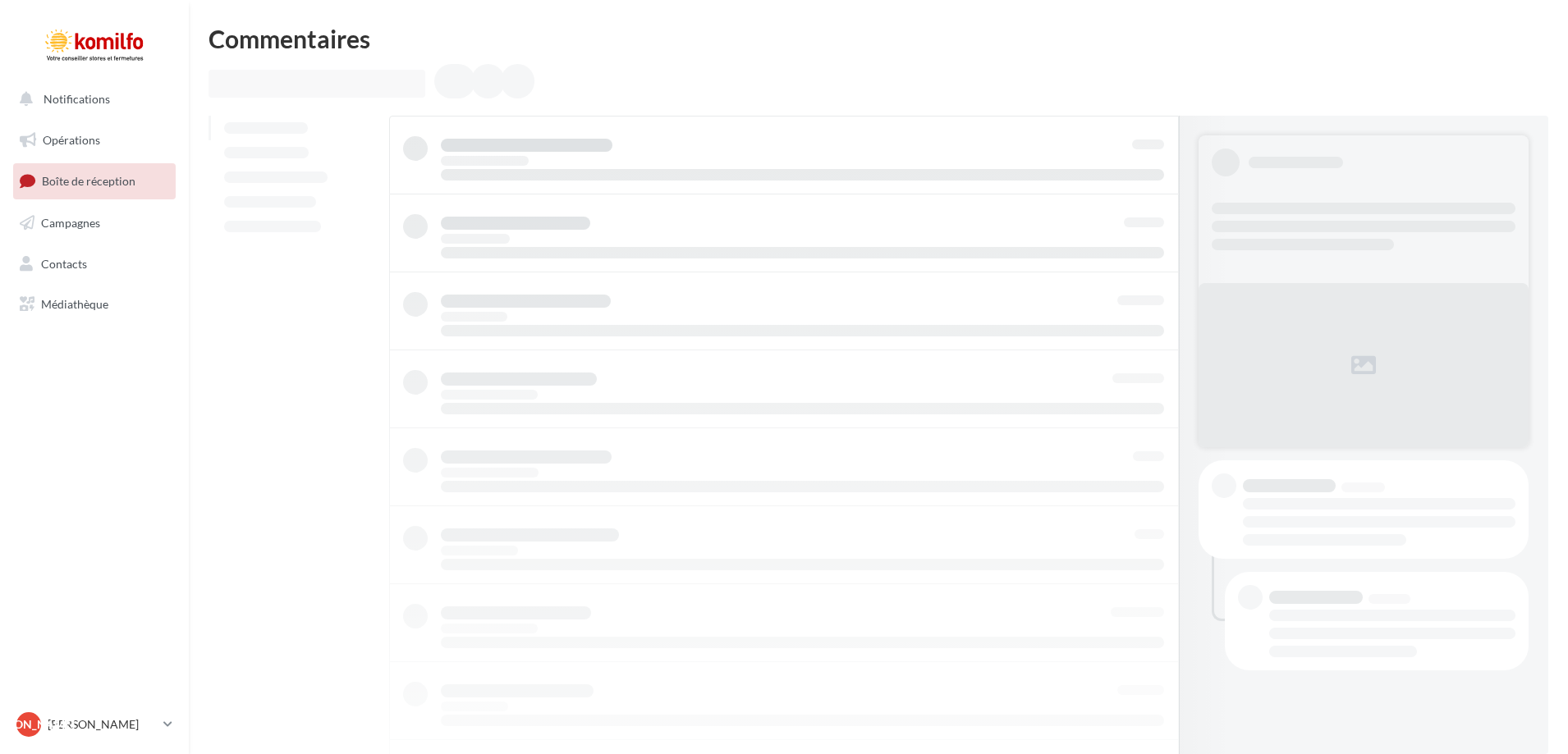
click at [83, 142] on span "Opérations" at bounding box center [72, 140] width 58 height 14
